Goal: Task Accomplishment & Management: Manage account settings

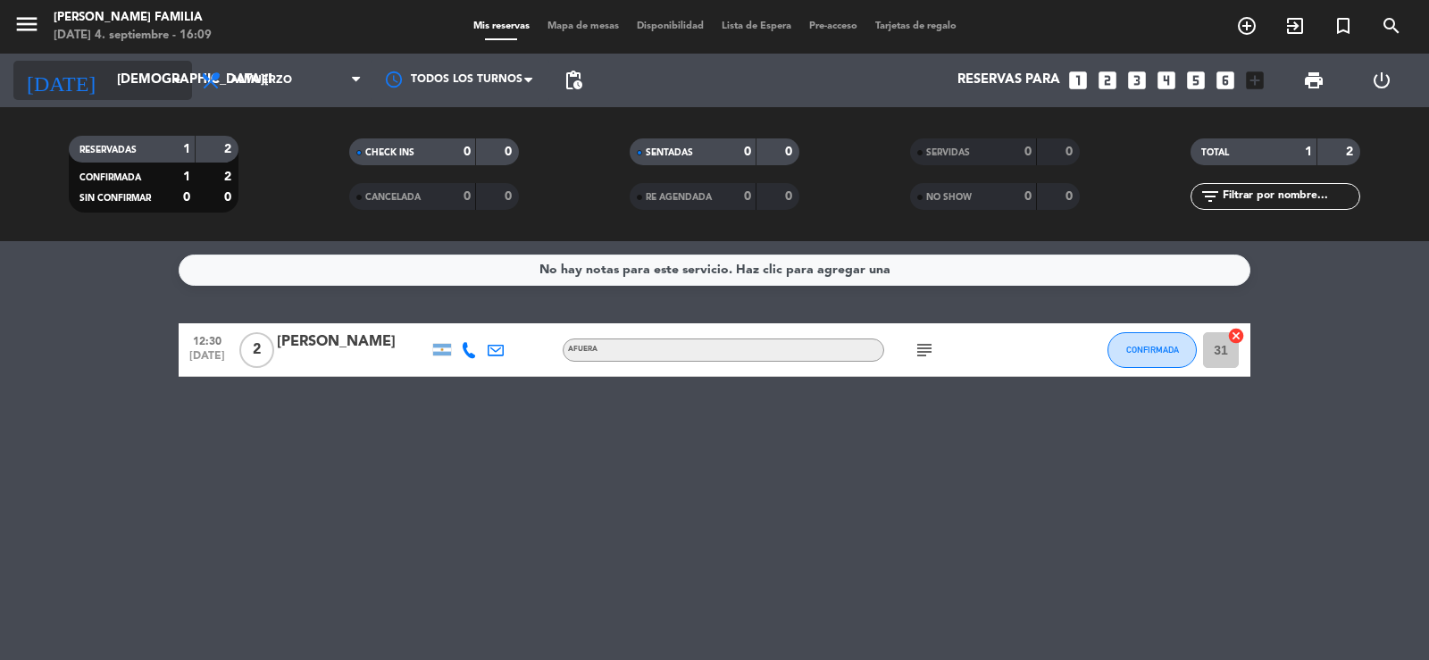
click at [115, 73] on input "[DEMOGRAPHIC_DATA][DATE]" at bounding box center [194, 80] width 172 height 34
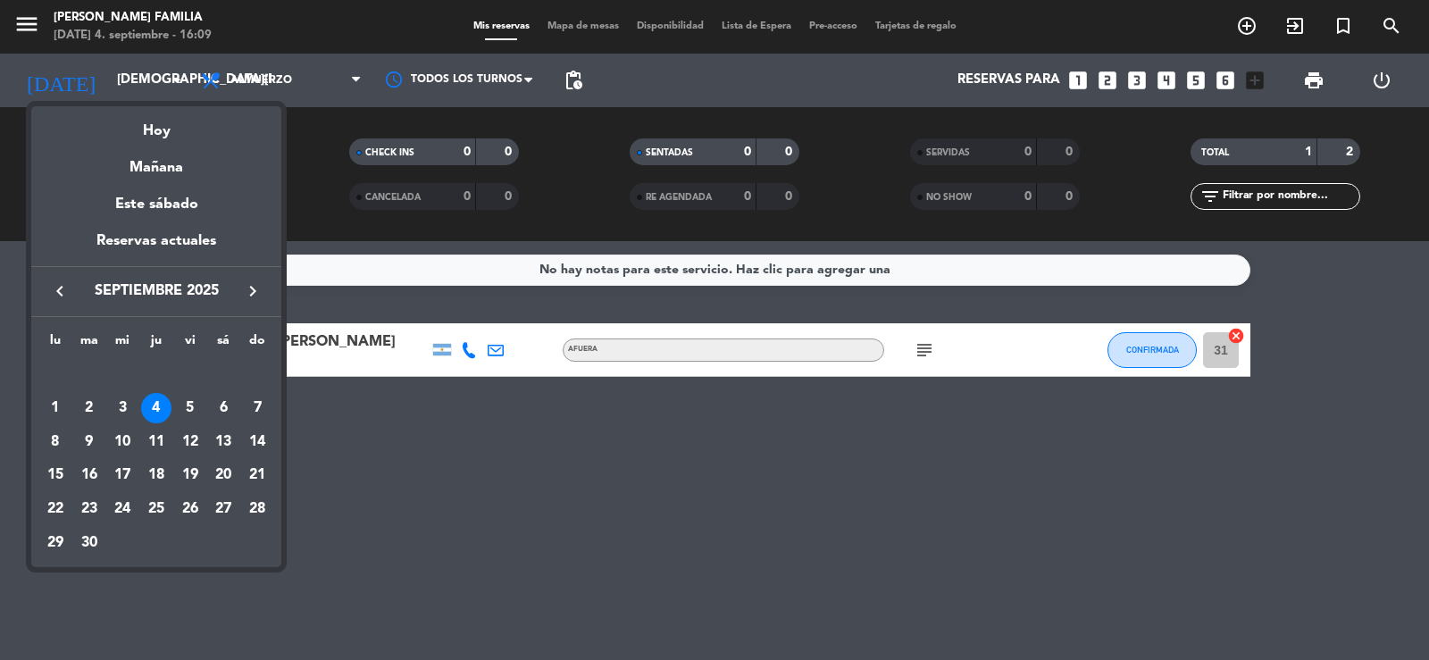
drag, startPoint x: 164, startPoint y: 130, endPoint x: 237, endPoint y: 102, distance: 77.8
click at [168, 129] on div "Hoy" at bounding box center [156, 124] width 250 height 37
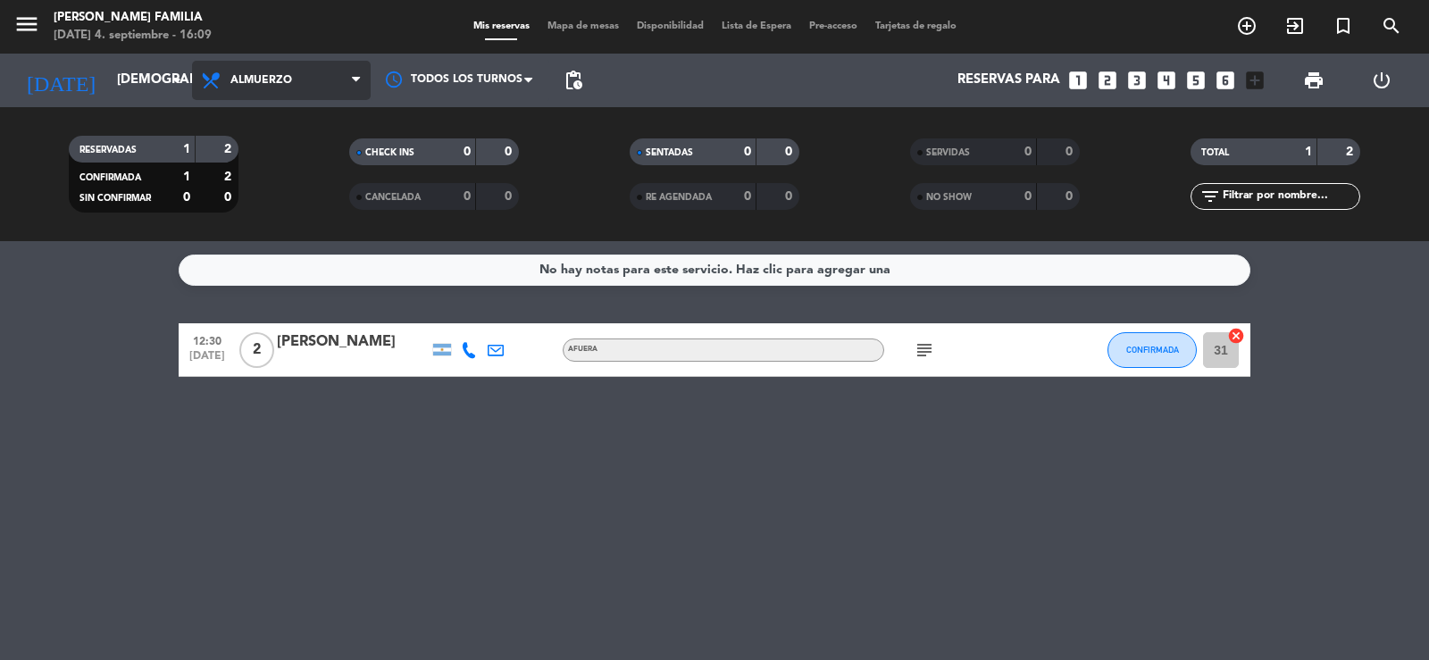
click at [249, 88] on span "Almuerzo" at bounding box center [281, 80] width 179 height 39
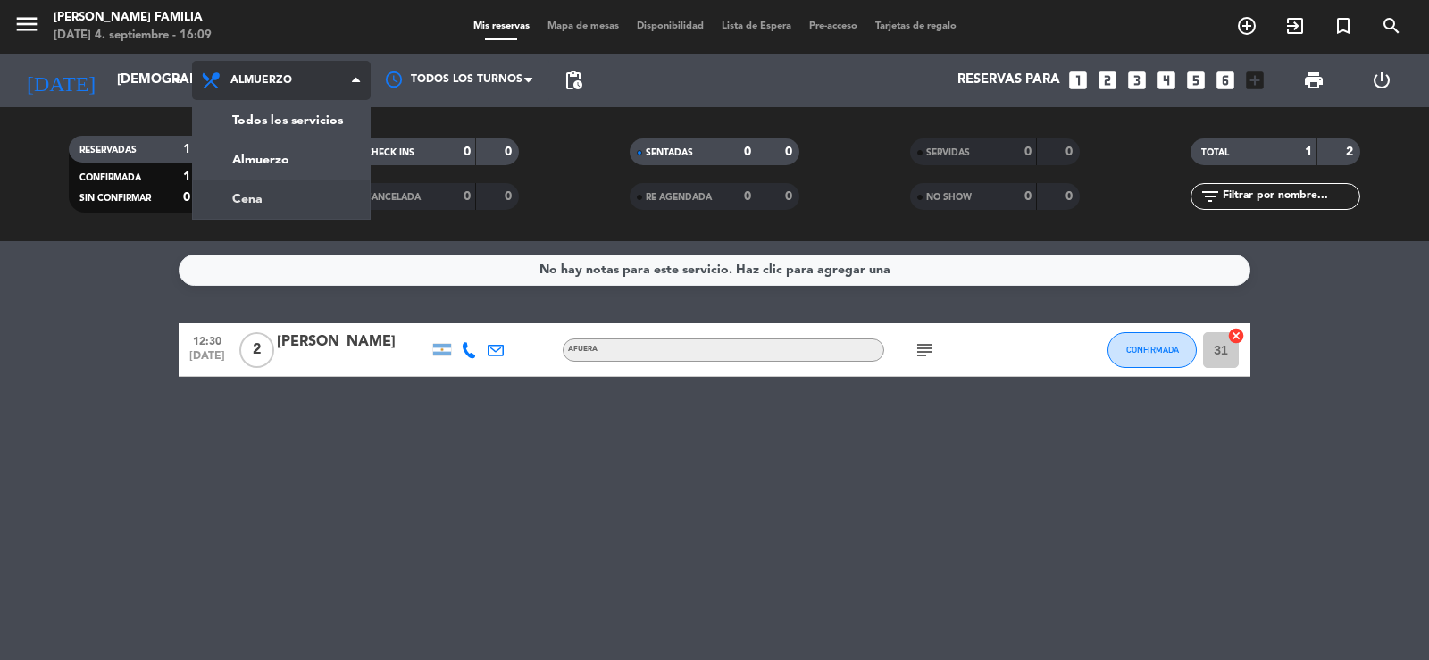
click at [260, 196] on div "menu [PERSON_NAME] FAMILIA [DATE] 4. septiembre - 16:09 Mis reservas Mapa de me…" at bounding box center [714, 120] width 1429 height 241
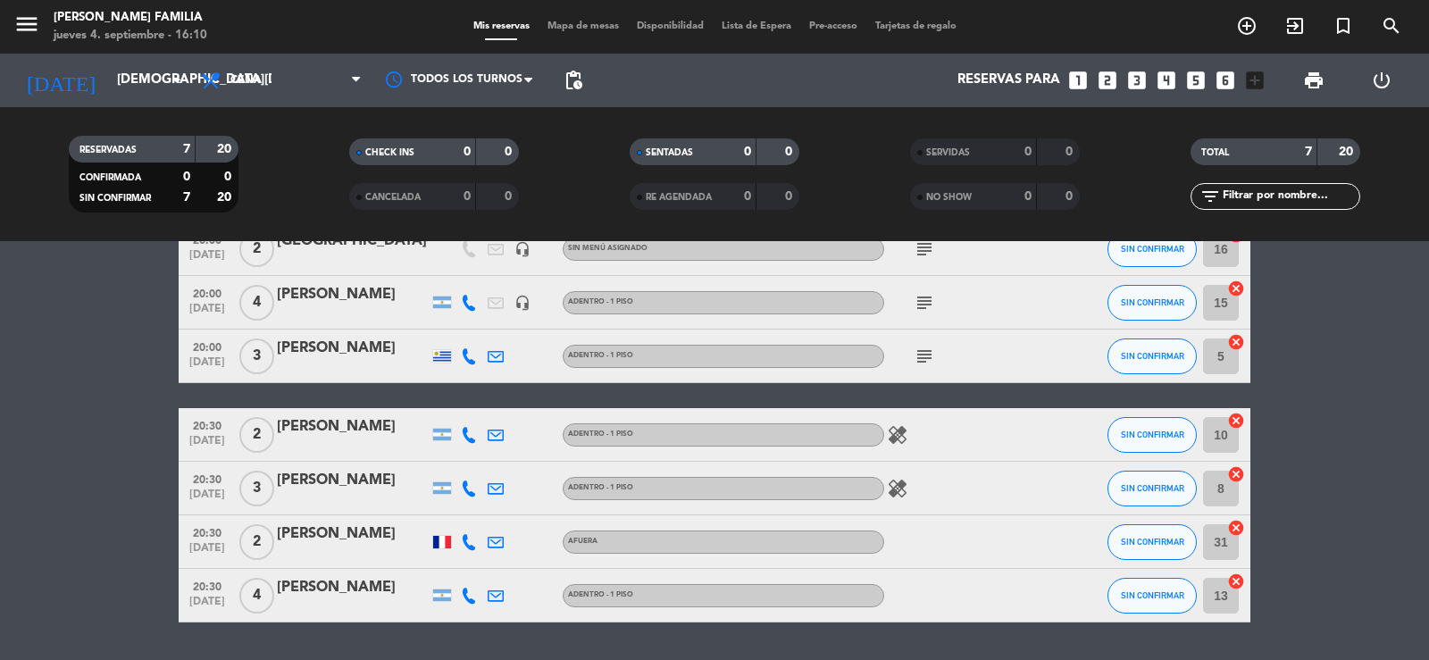
scroll to position [63, 0]
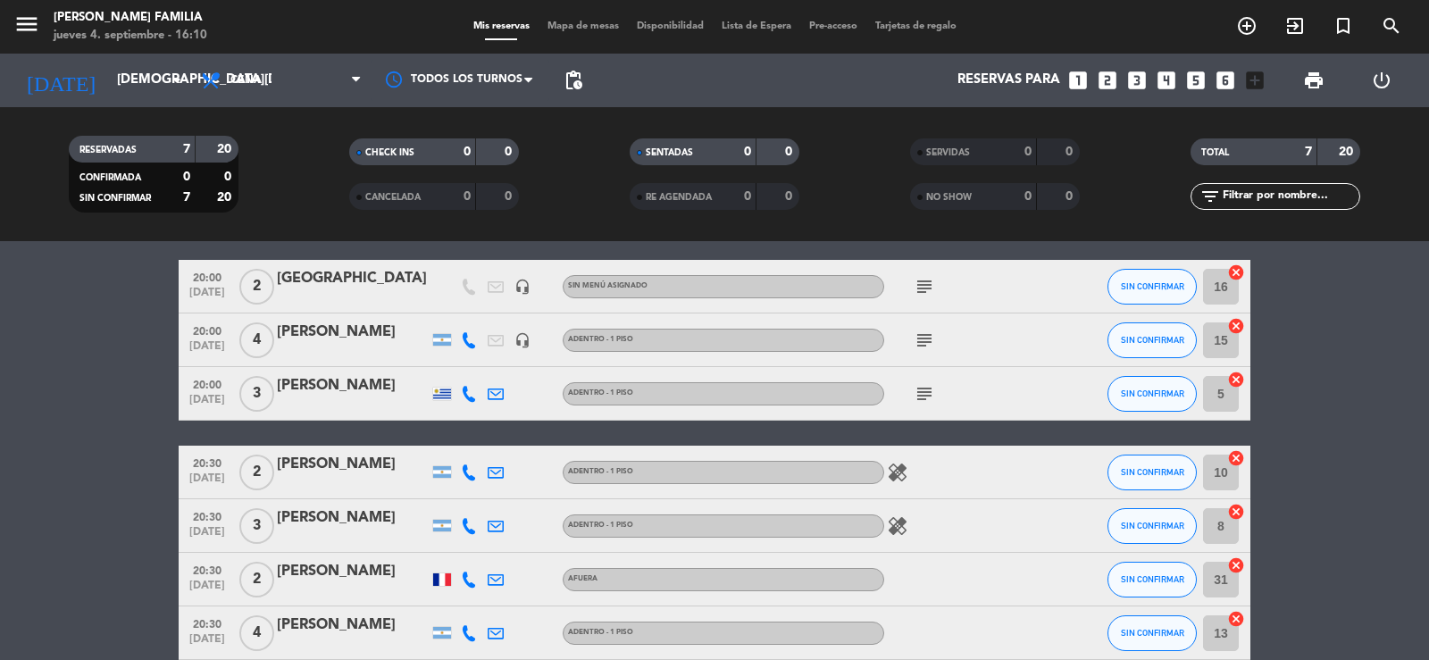
click at [920, 336] on icon "subject" at bounding box center [923, 339] width 21 height 21
click at [927, 294] on icon "subject" at bounding box center [923, 286] width 21 height 21
click at [919, 388] on icon "subject" at bounding box center [923, 393] width 21 height 21
click at [340, 387] on div "[PERSON_NAME]" at bounding box center [353, 385] width 152 height 23
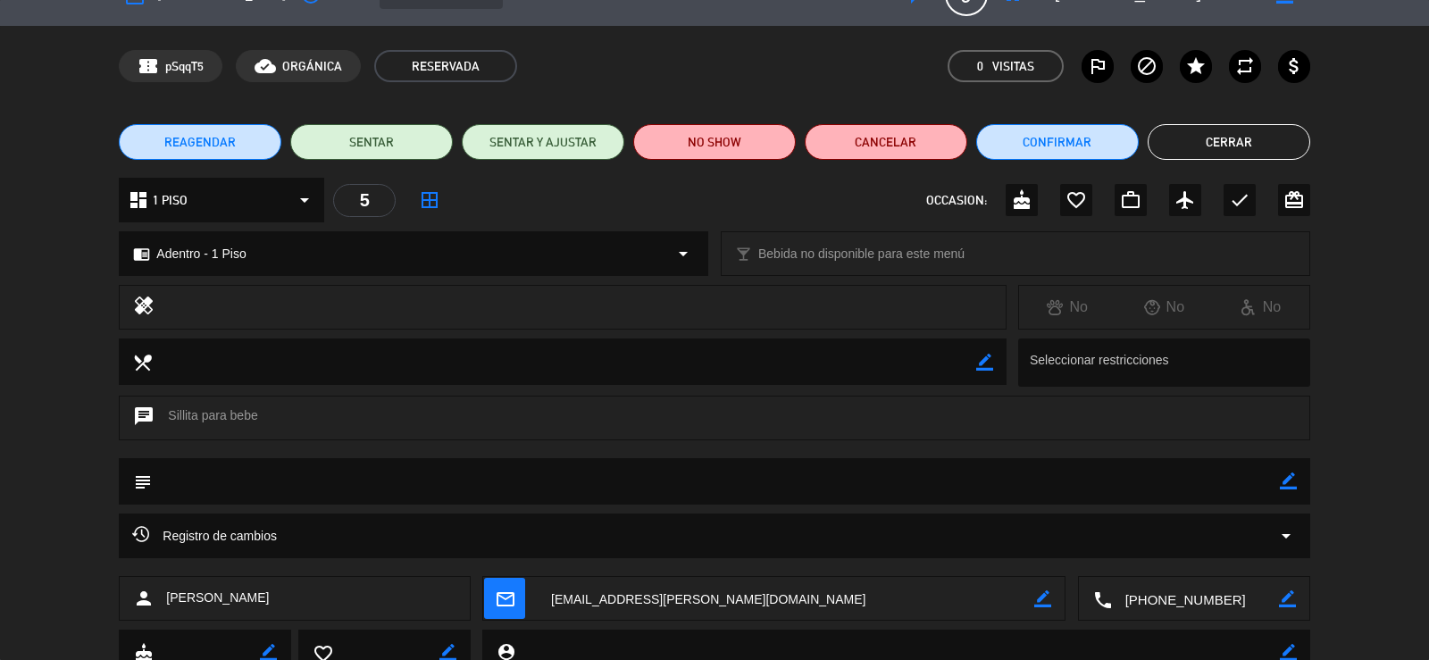
scroll to position [105, 0]
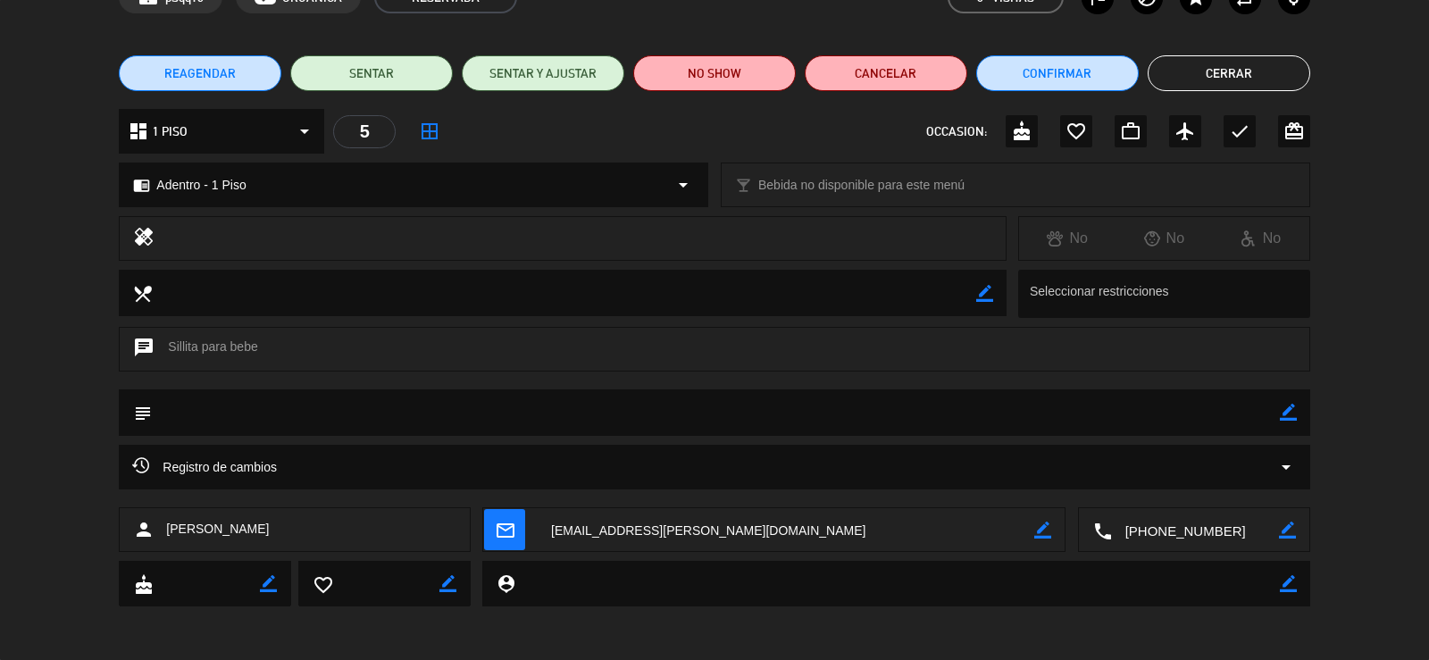
click at [1130, 530] on textarea at bounding box center [1195, 530] width 167 height 45
click at [1265, 485] on div "Click para copiar content_paste |" at bounding box center [1194, 486] width 159 height 31
click at [1257, 488] on span at bounding box center [1258, 486] width 14 height 14
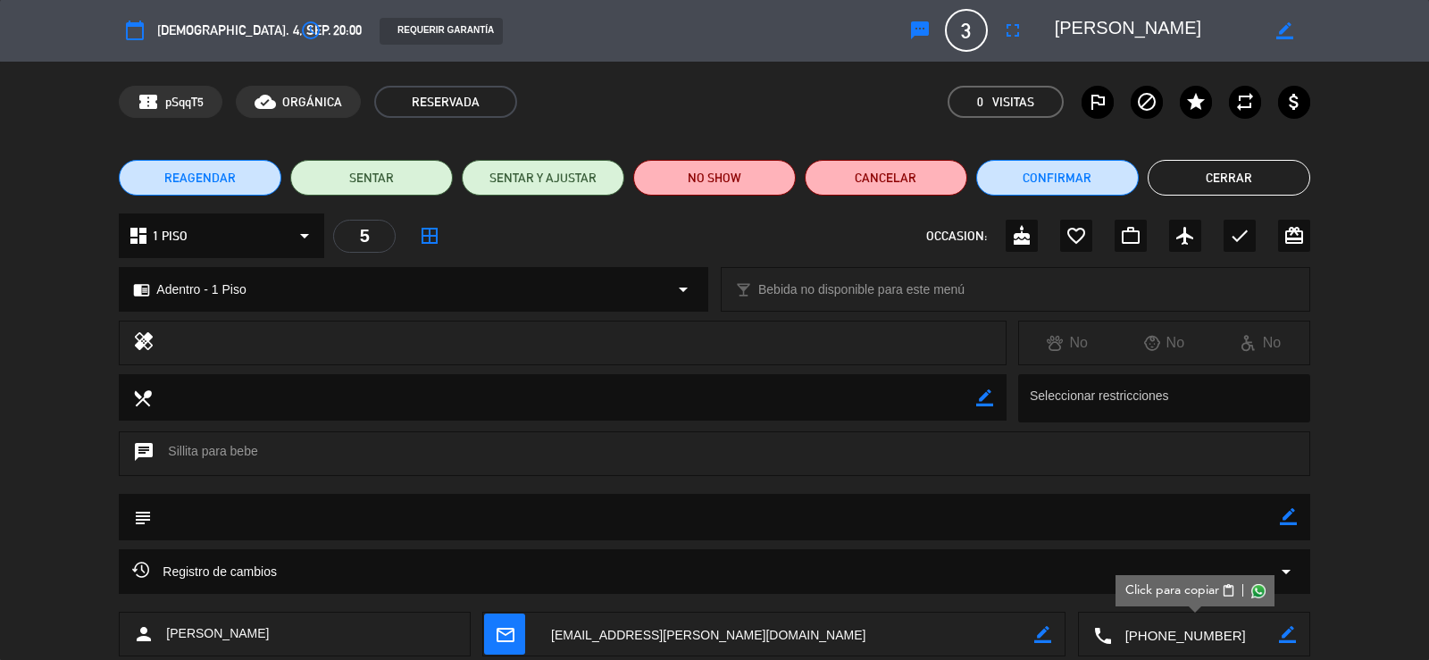
scroll to position [0, 0]
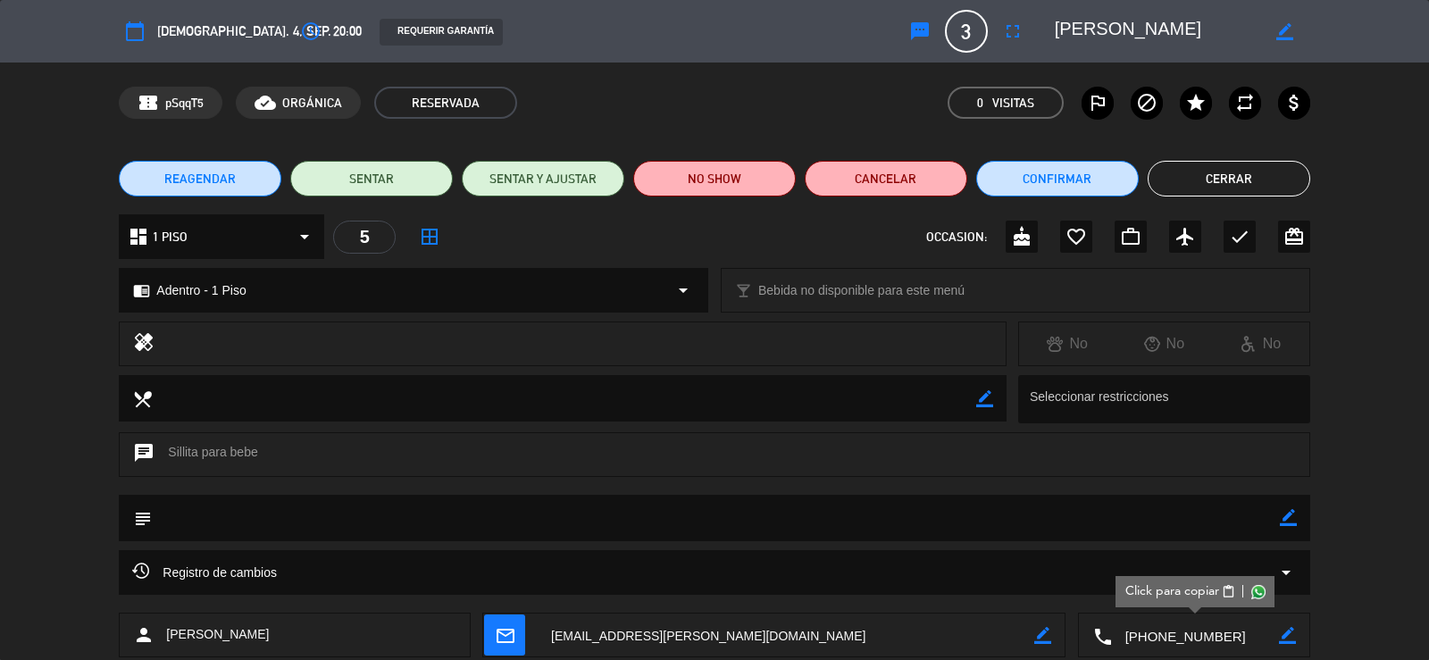
click at [1240, 182] on button "Cerrar" at bounding box center [1228, 179] width 163 height 36
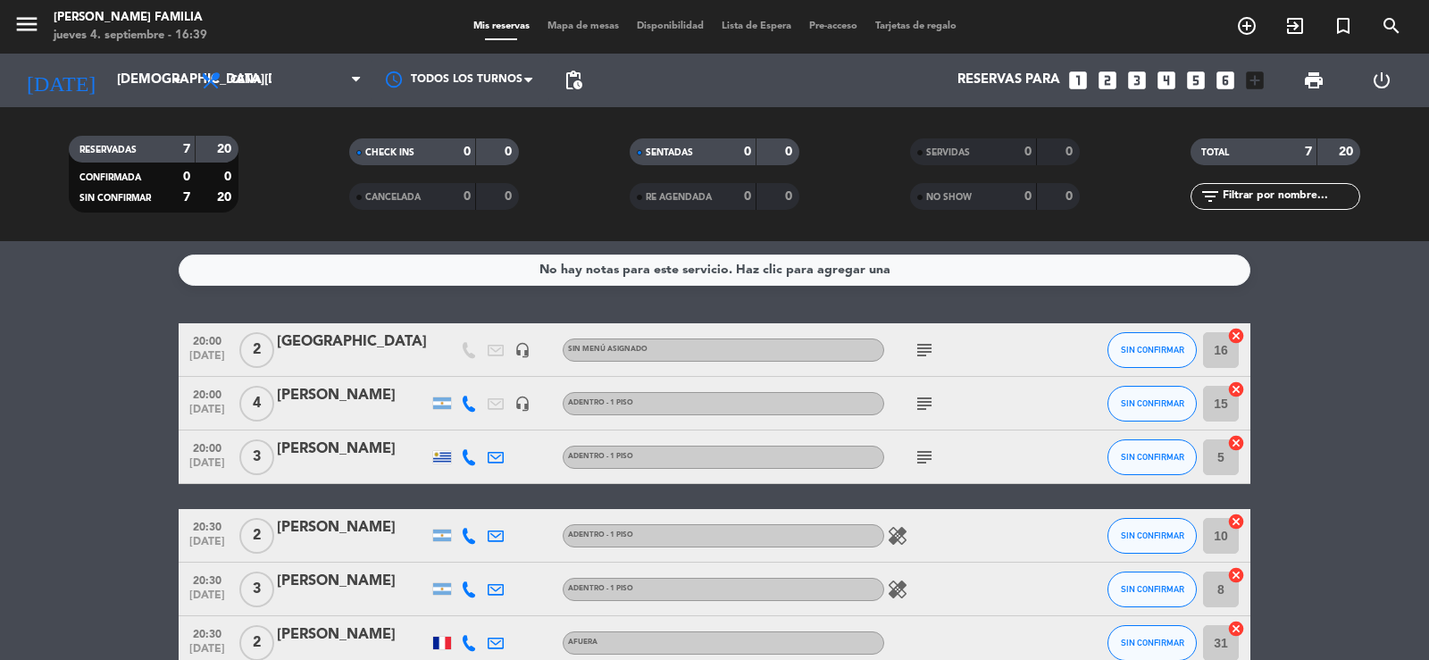
click at [545, 30] on span "Mapa de mesas" at bounding box center [582, 26] width 89 height 10
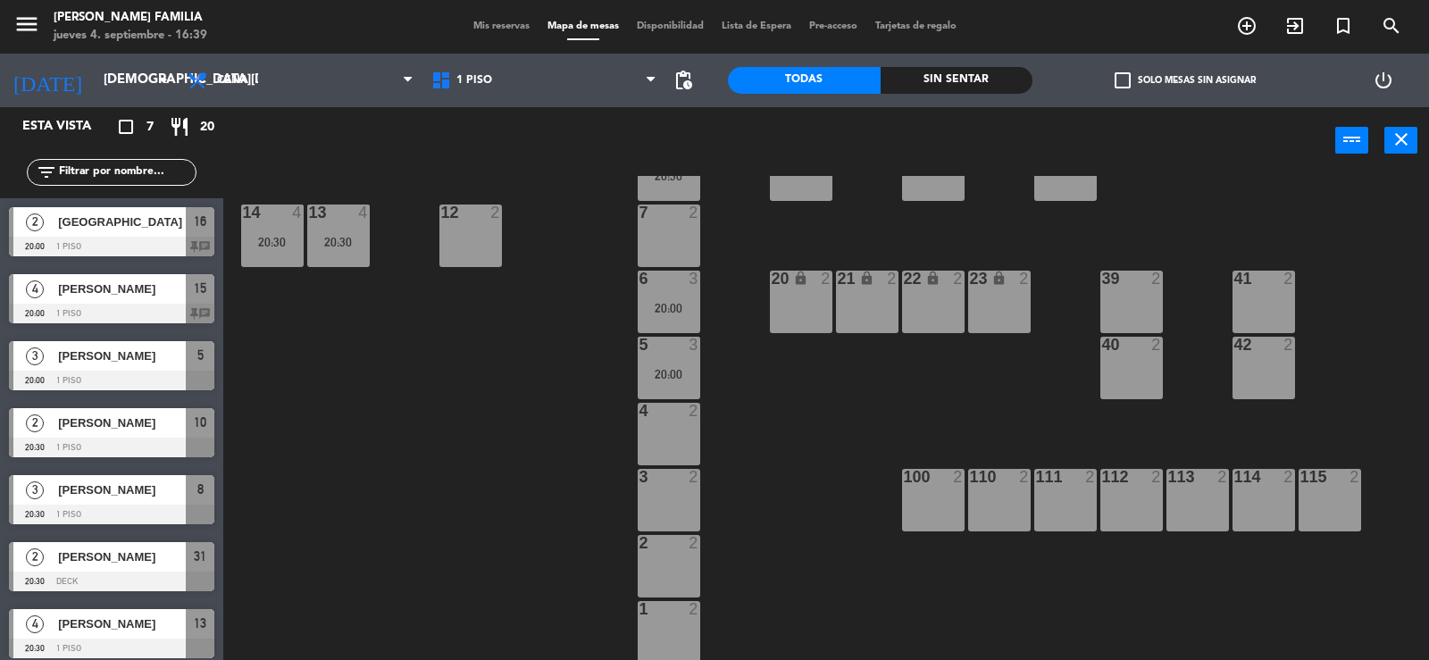
scroll to position [138, 0]
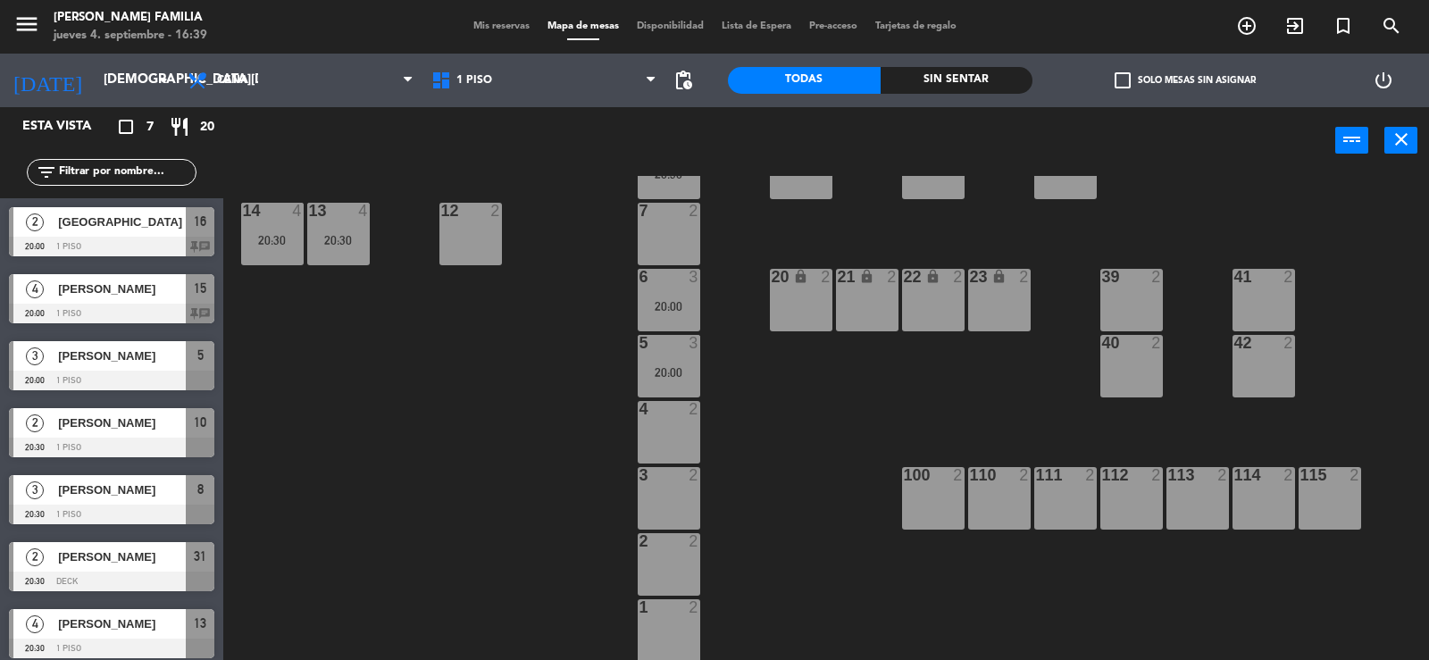
click at [940, 506] on div "100 2" at bounding box center [933, 498] width 63 height 63
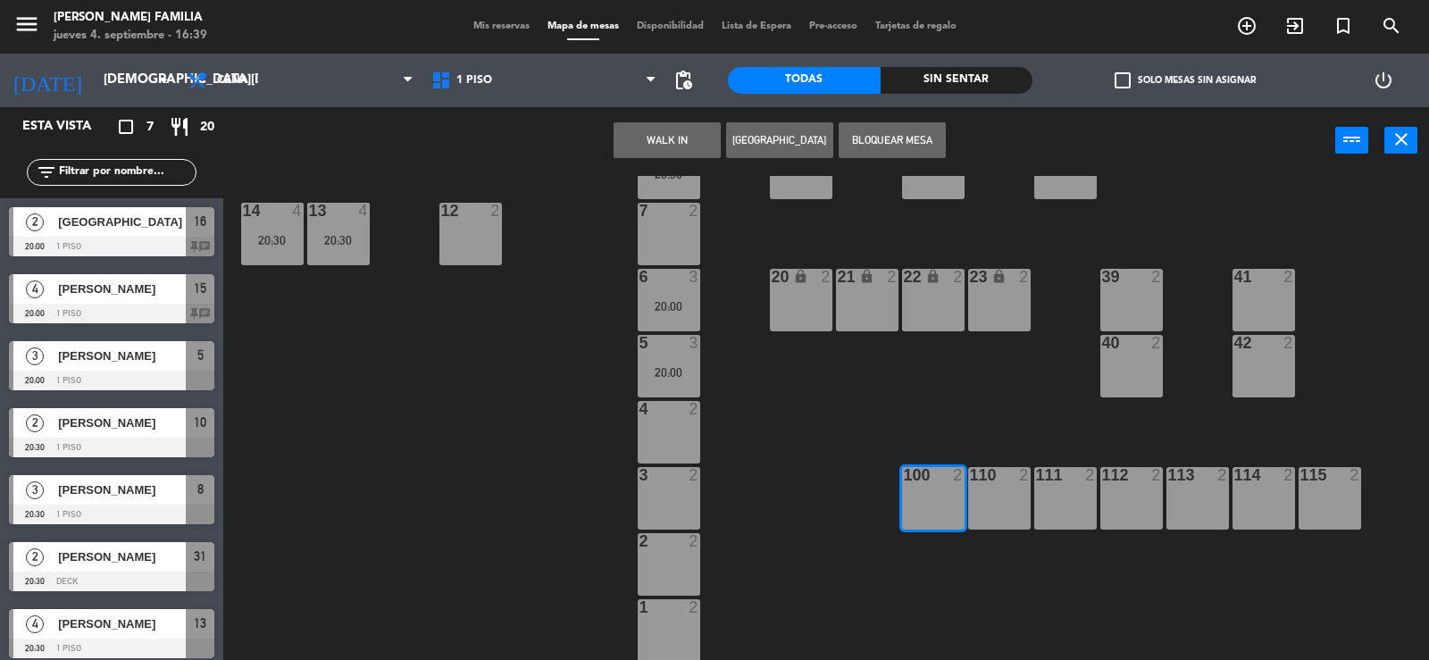
click at [908, 156] on button "Bloquear Mesa" at bounding box center [891, 140] width 107 height 36
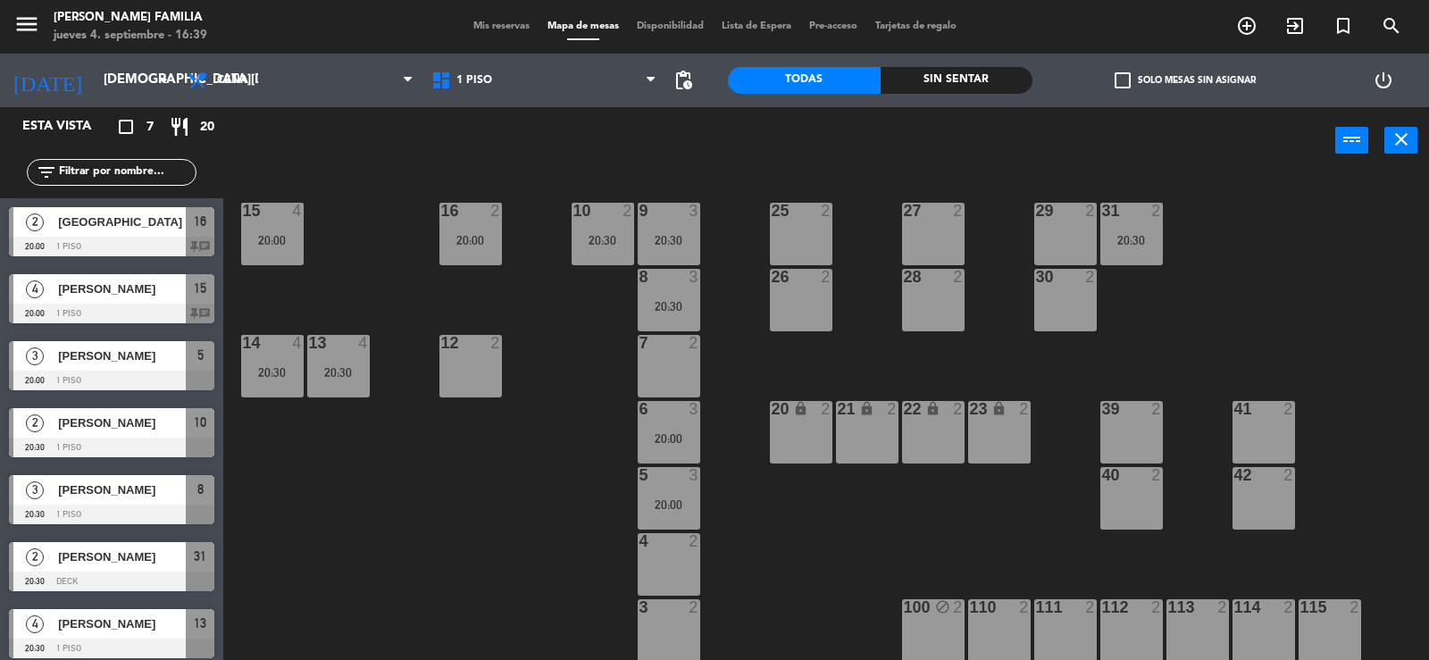
scroll to position [0, 0]
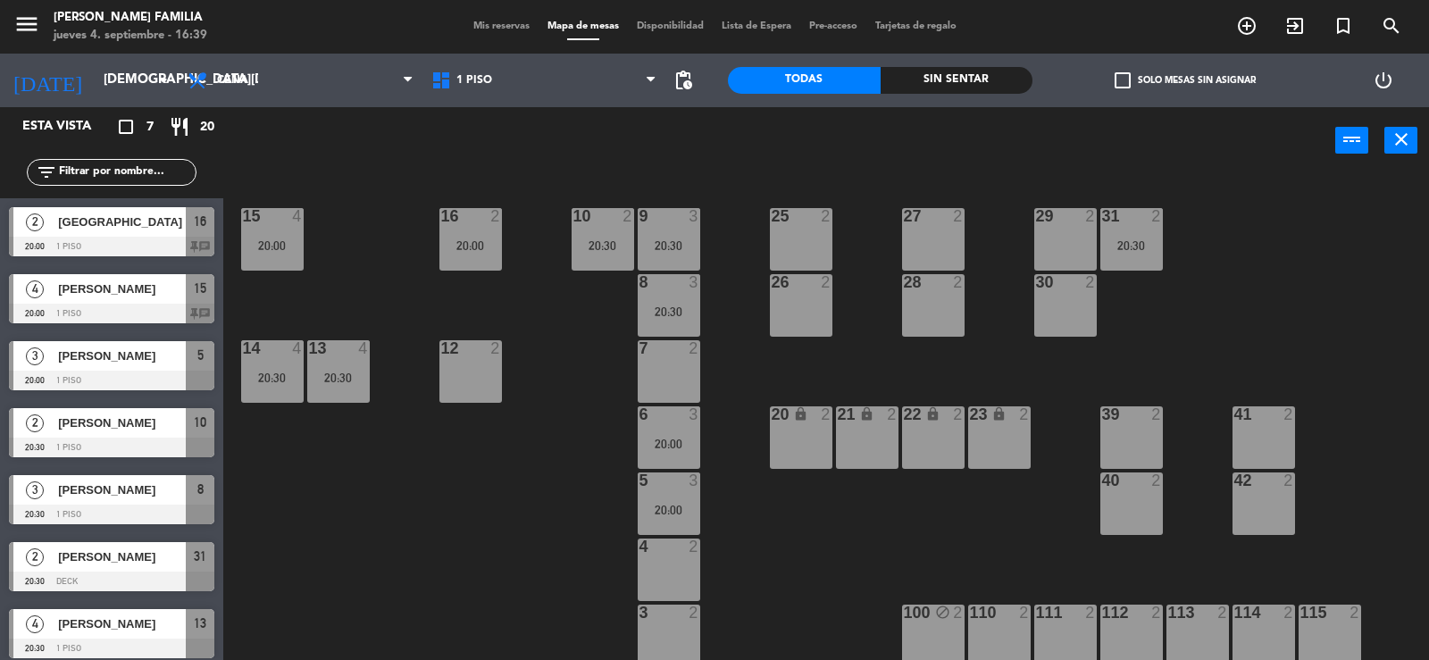
click at [490, 31] on span "Mis reservas" at bounding box center [501, 26] width 74 height 10
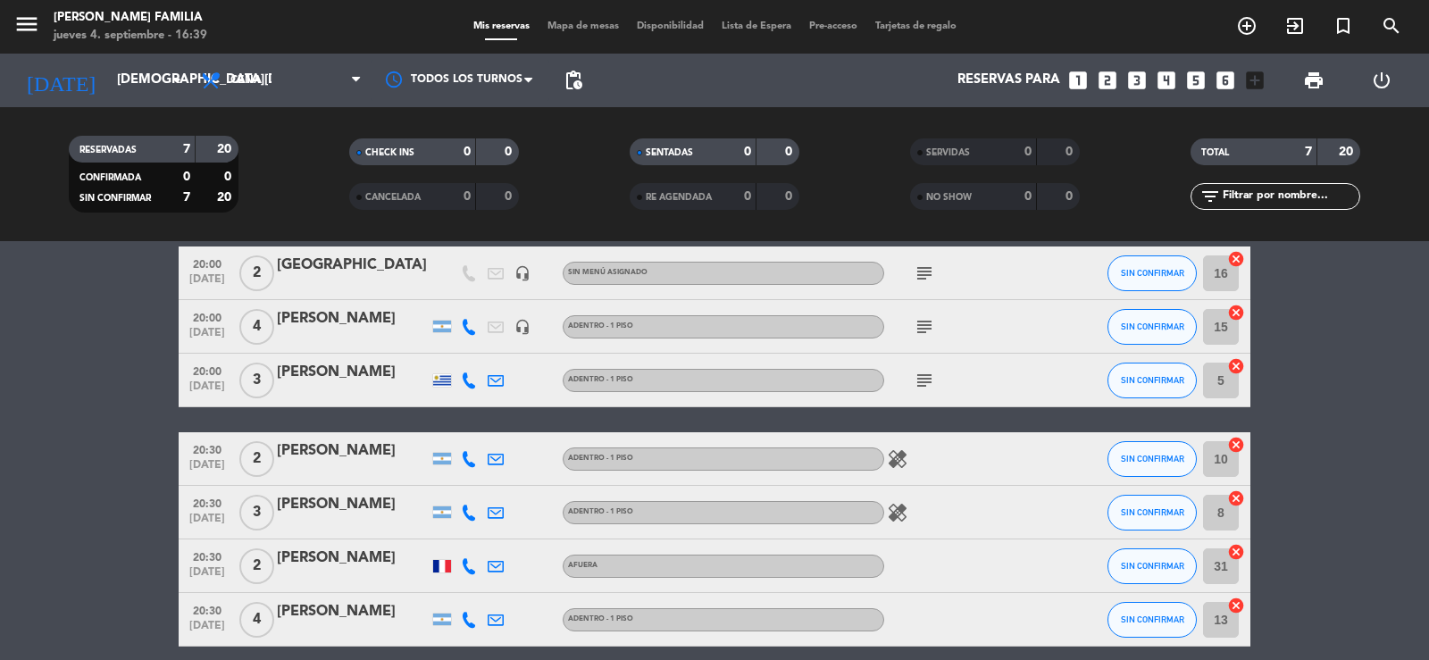
scroll to position [153, 0]
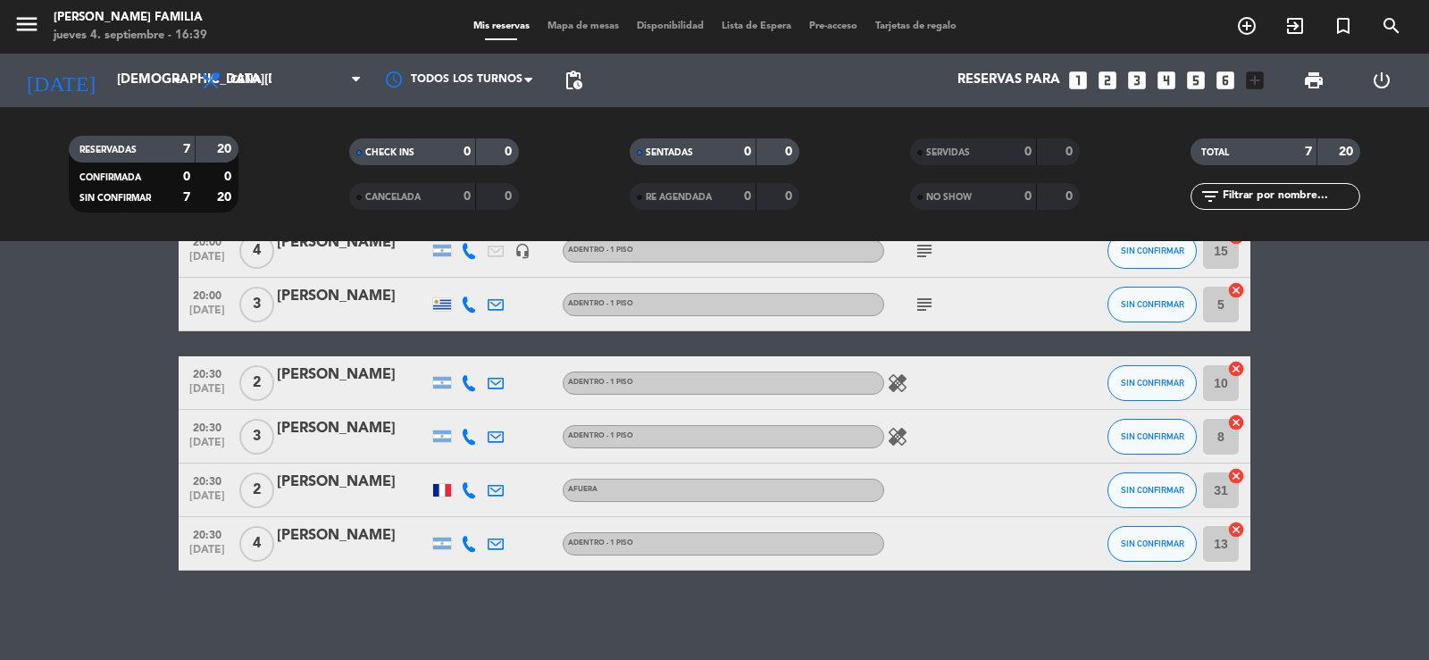
click at [893, 391] on icon "healing" at bounding box center [897, 382] width 21 height 21
click at [900, 438] on icon "healing" at bounding box center [897, 436] width 21 height 21
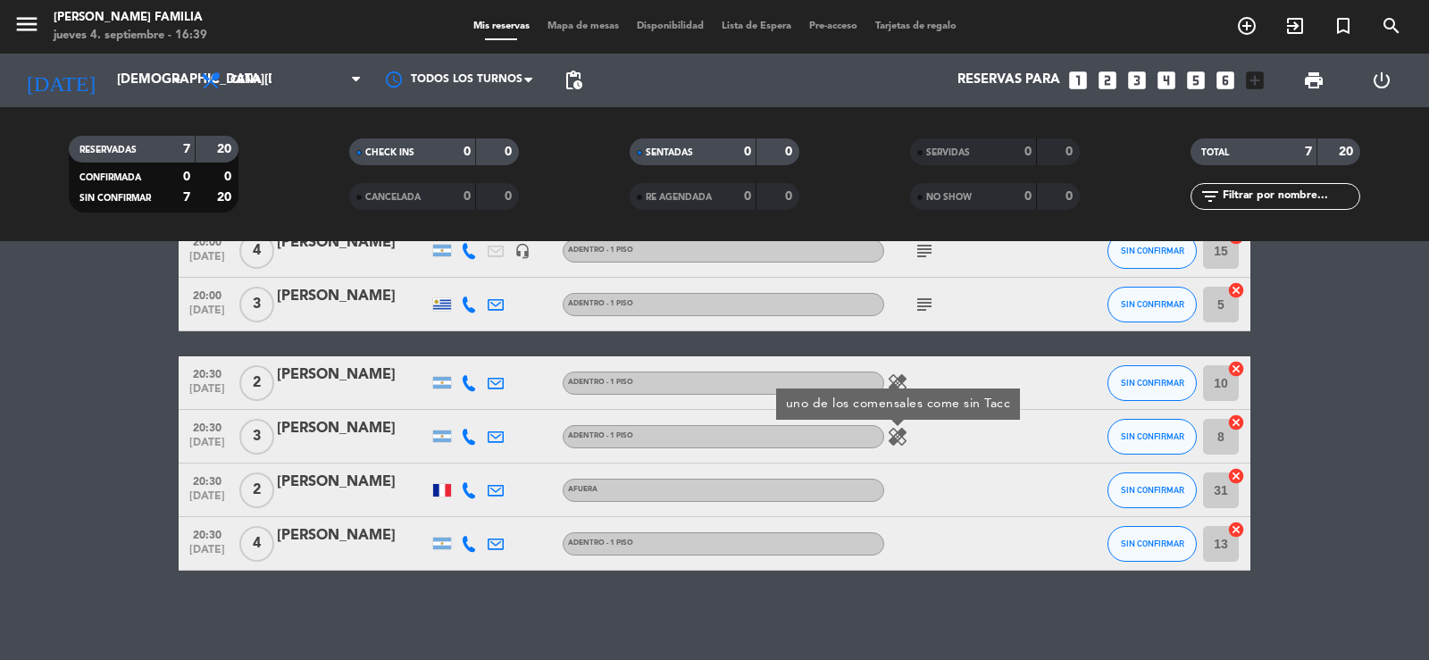
click at [69, 421] on bookings-row "20:00 [DATE] 2 CHINA headset_mic Sin menú asignado subject SIN CONFIRMAR 16 can…" at bounding box center [714, 371] width 1429 height 400
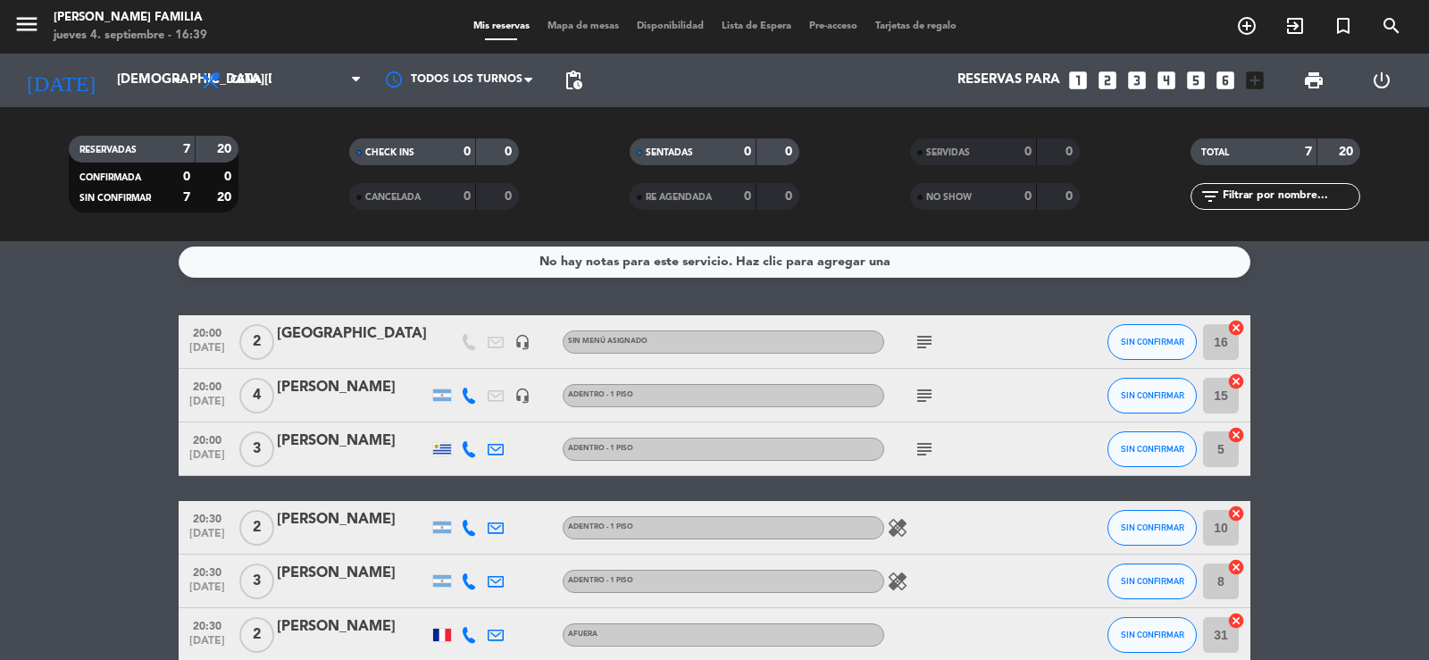
scroll to position [0, 0]
